Goal: Task Accomplishment & Management: Complete application form

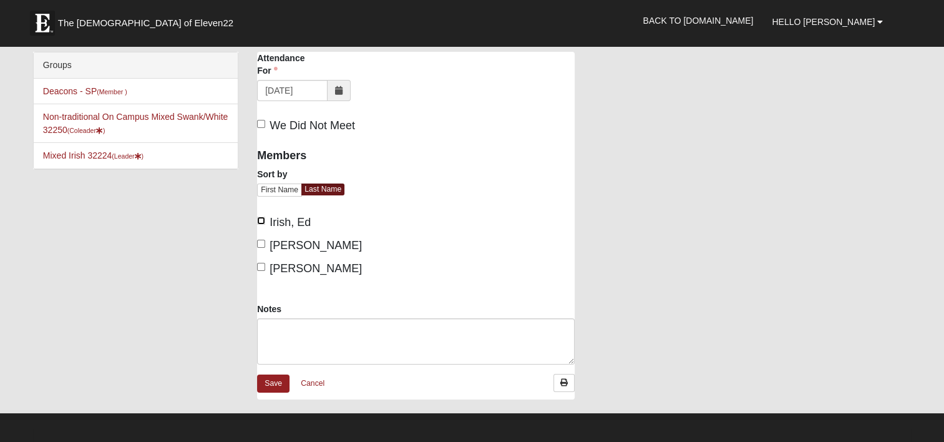
click at [263, 222] on input "Irish, Ed" at bounding box center [261, 221] width 8 height 8
checkbox input "true"
click at [263, 245] on input "[PERSON_NAME]" at bounding box center [261, 244] width 8 height 8
checkbox input "true"
click at [263, 265] on input "[PERSON_NAME]" at bounding box center [261, 267] width 8 height 8
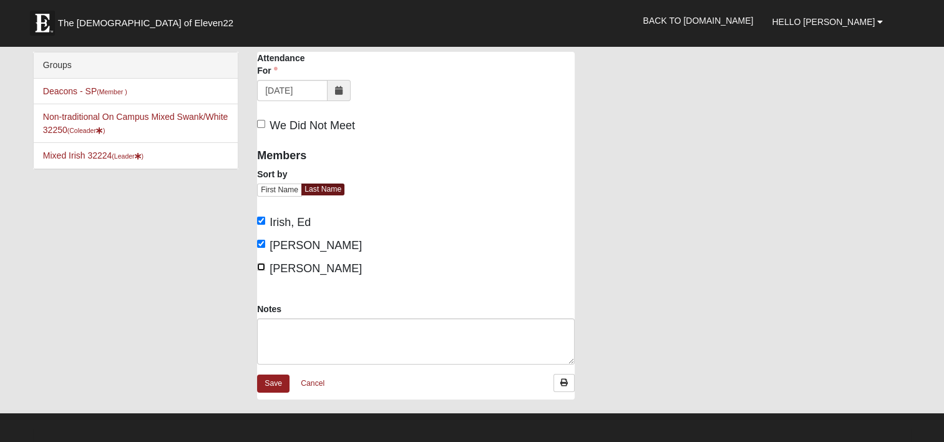
checkbox input "true"
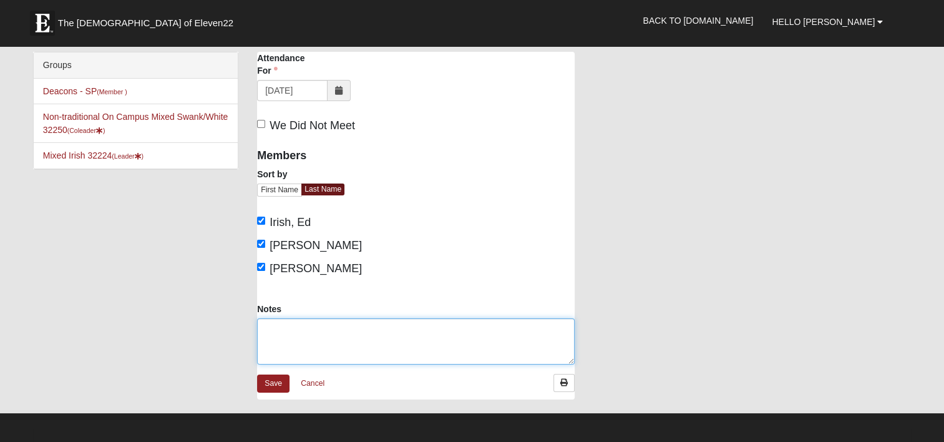
click at [280, 328] on textarea "Notes" at bounding box center [416, 341] width 318 height 46
paste textarea "Volunteers - 3 ([PERSON_NAME], [PERSON_NAME] & [PERSON_NAME]) Residents - 14 ([…"
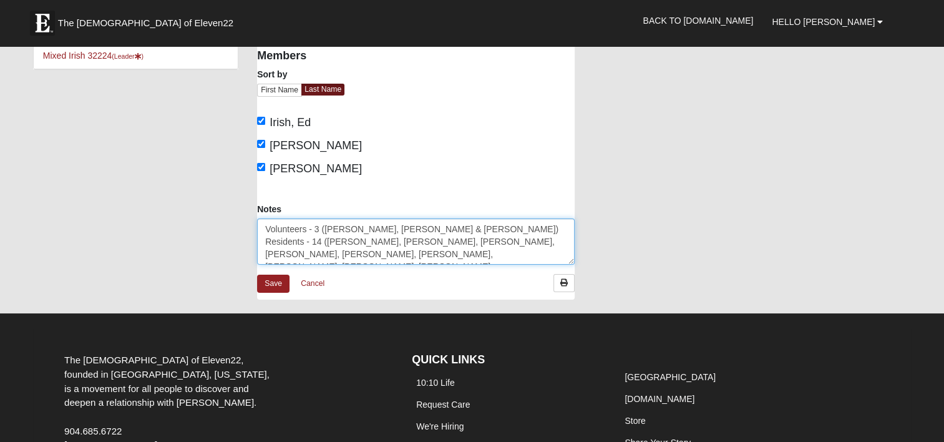
scroll to position [125, 0]
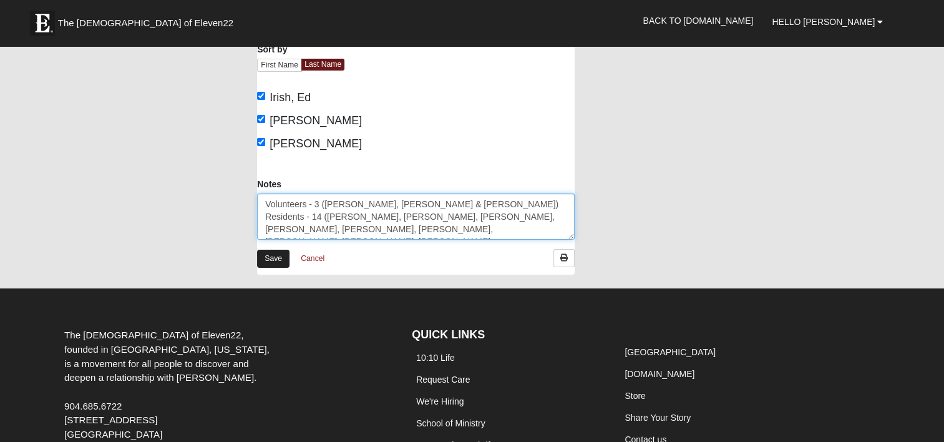
type textarea "Volunteers - 3 ([PERSON_NAME], [PERSON_NAME] & [PERSON_NAME]) Residents - 14 ([…"
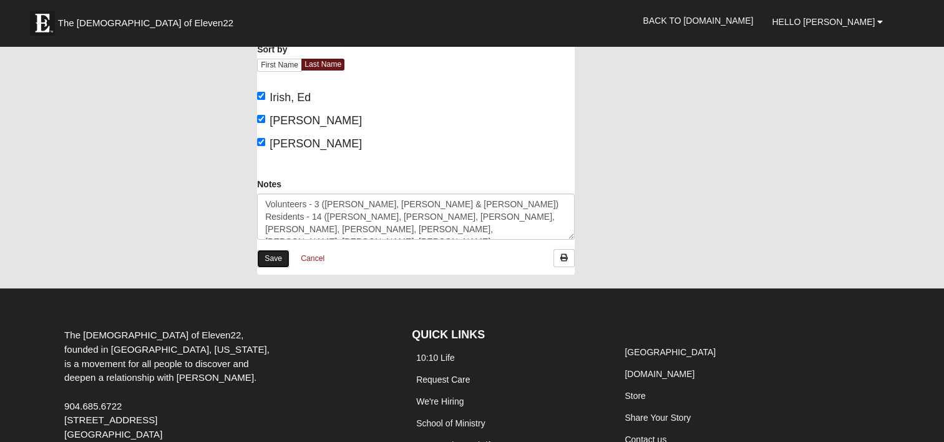
click at [273, 256] on link "Save" at bounding box center [273, 259] width 32 height 18
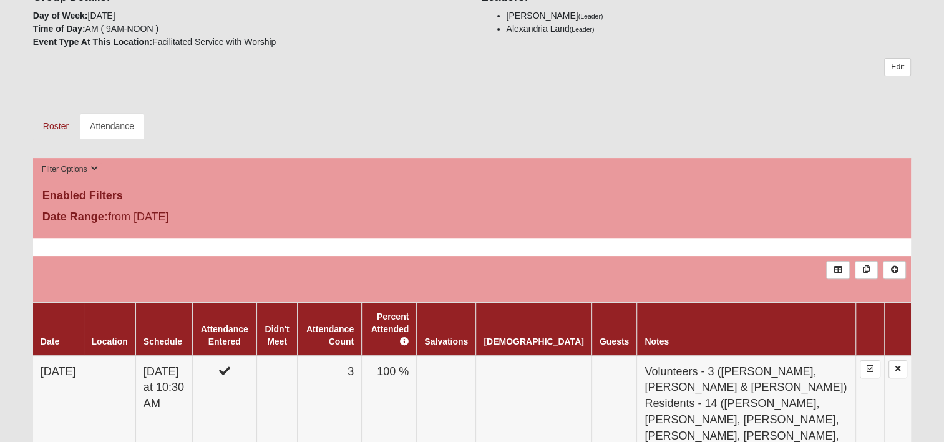
scroll to position [374, 0]
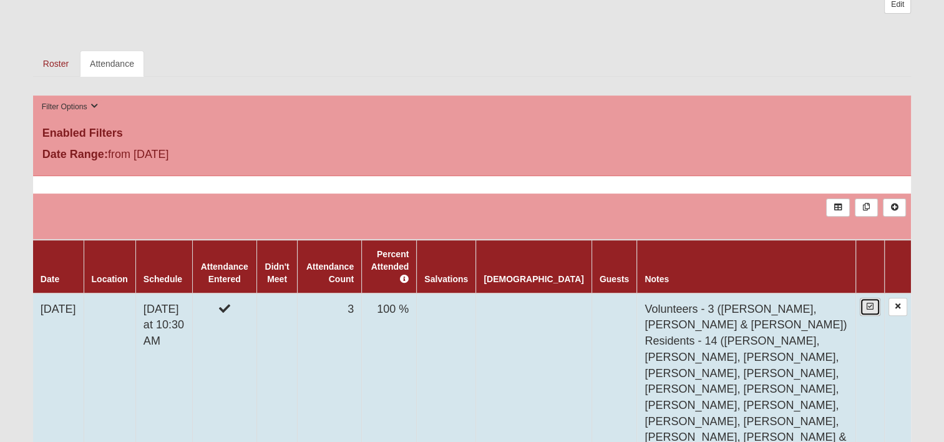
click at [869, 303] on icon at bounding box center [870, 306] width 7 height 7
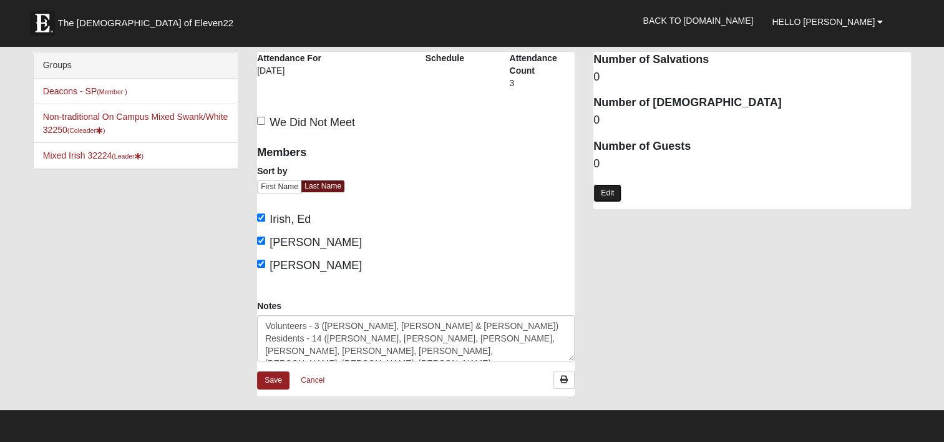
click at [607, 187] on link "Edit" at bounding box center [607, 193] width 28 height 18
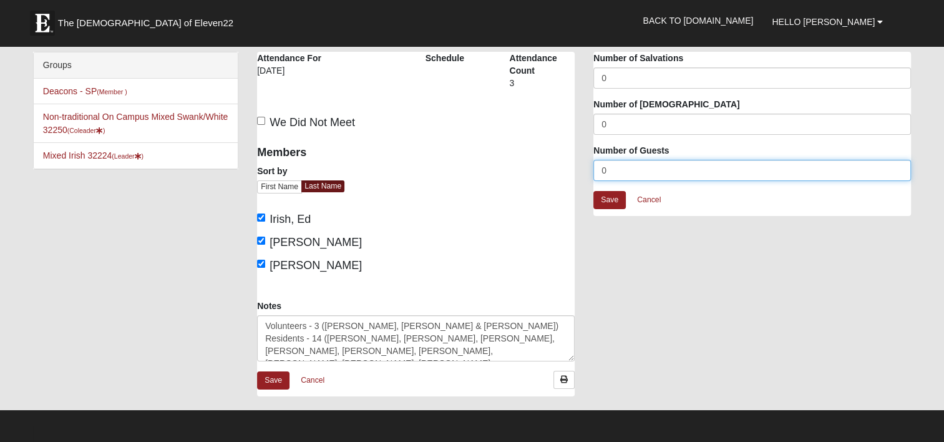
drag, startPoint x: 613, startPoint y: 165, endPoint x: 575, endPoint y: 167, distance: 38.7
click at [577, 167] on div "The Windsor at [GEOGRAPHIC_DATA] Attendance Attendance For [DATE] Schedule Atte…" at bounding box center [584, 230] width 673 height 357
type input "15"
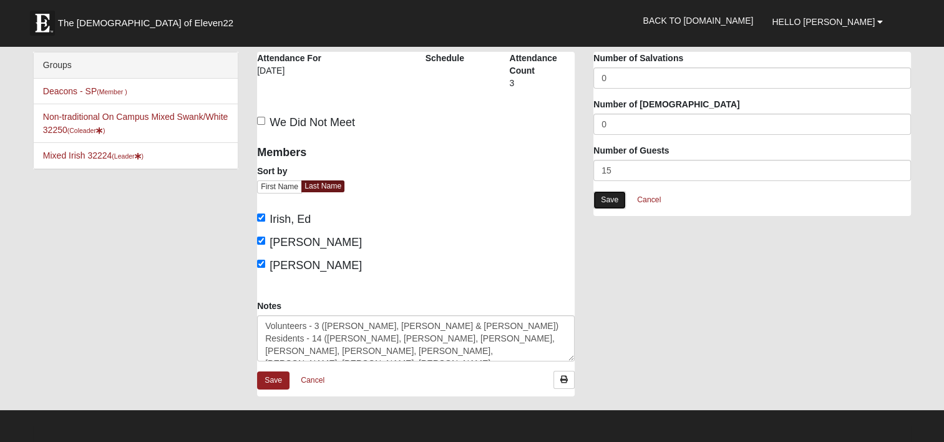
click at [618, 200] on link "Save" at bounding box center [609, 200] width 32 height 18
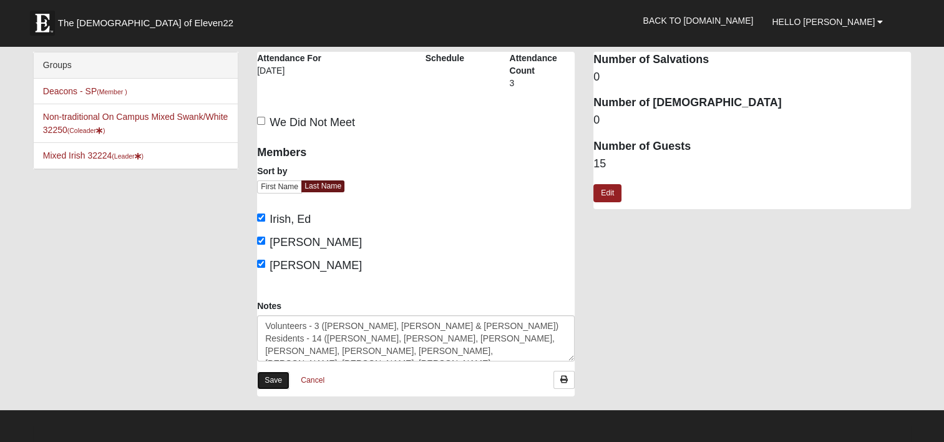
click at [271, 378] on link "Save" at bounding box center [273, 380] width 32 height 18
